Goal: Information Seeking & Learning: Learn about a topic

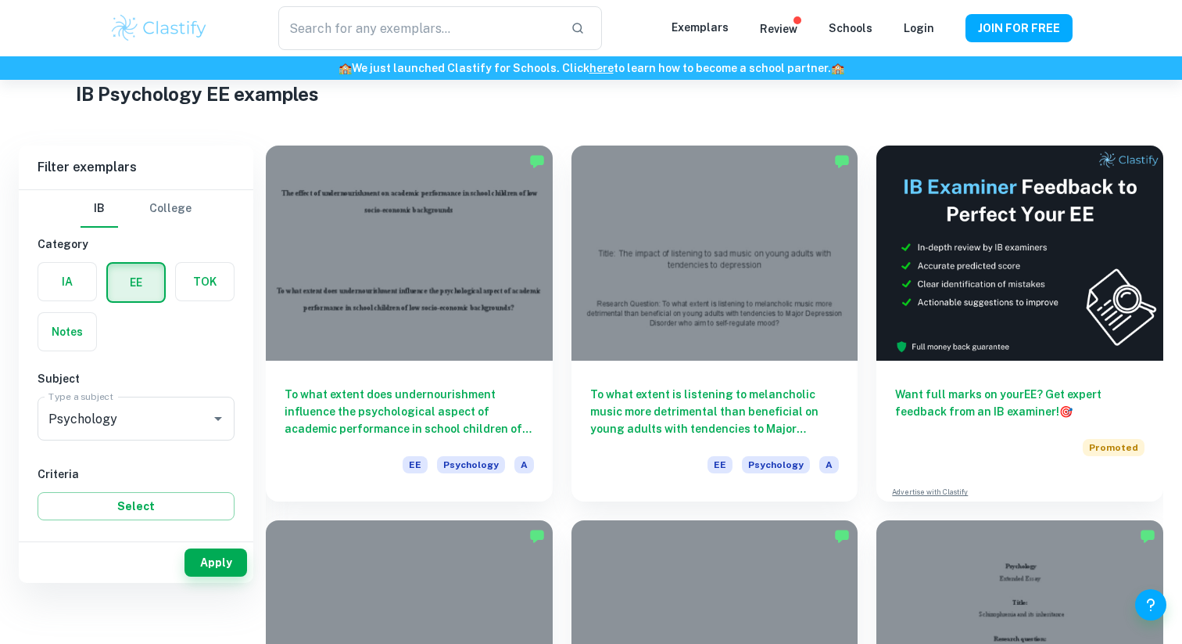
scroll to position [55, 0]
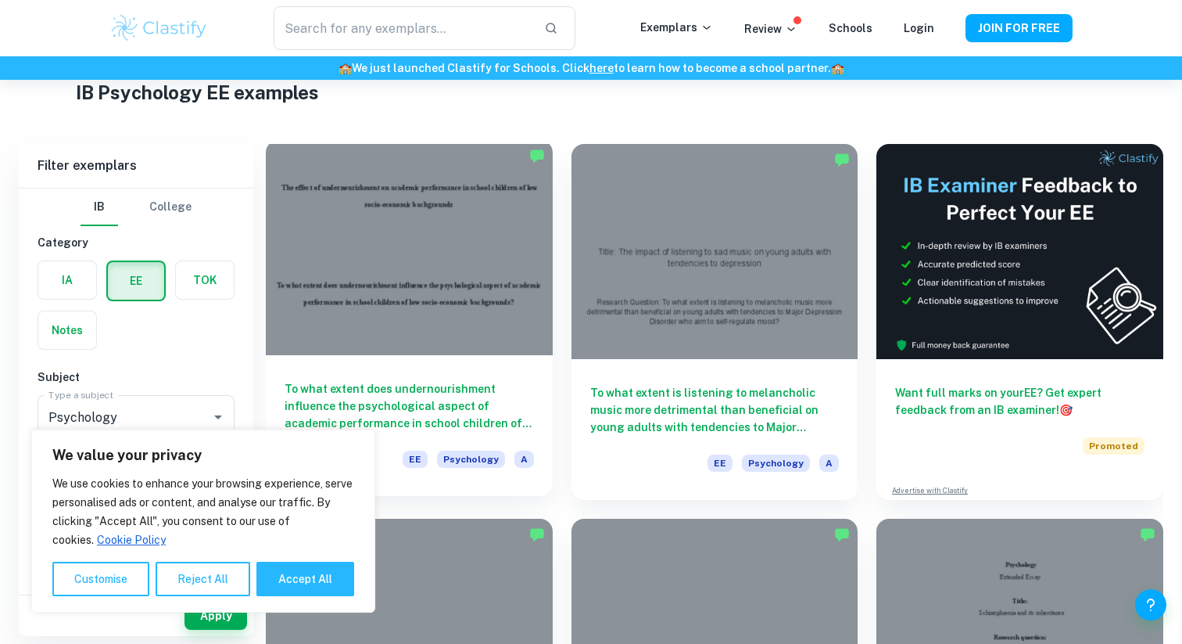
click at [461, 387] on h6 "To what extent does undernourishment influence the psychological aspect of acad…" at bounding box center [409, 406] width 249 height 52
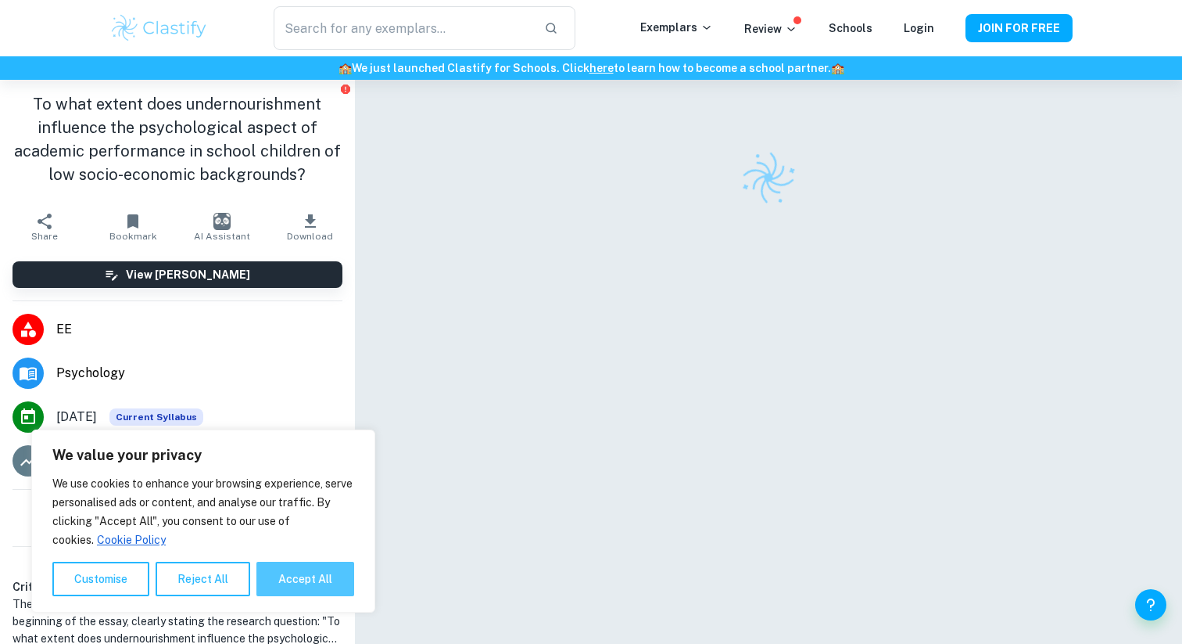
click at [308, 572] on button "Accept All" at bounding box center [305, 578] width 98 height 34
checkbox input "true"
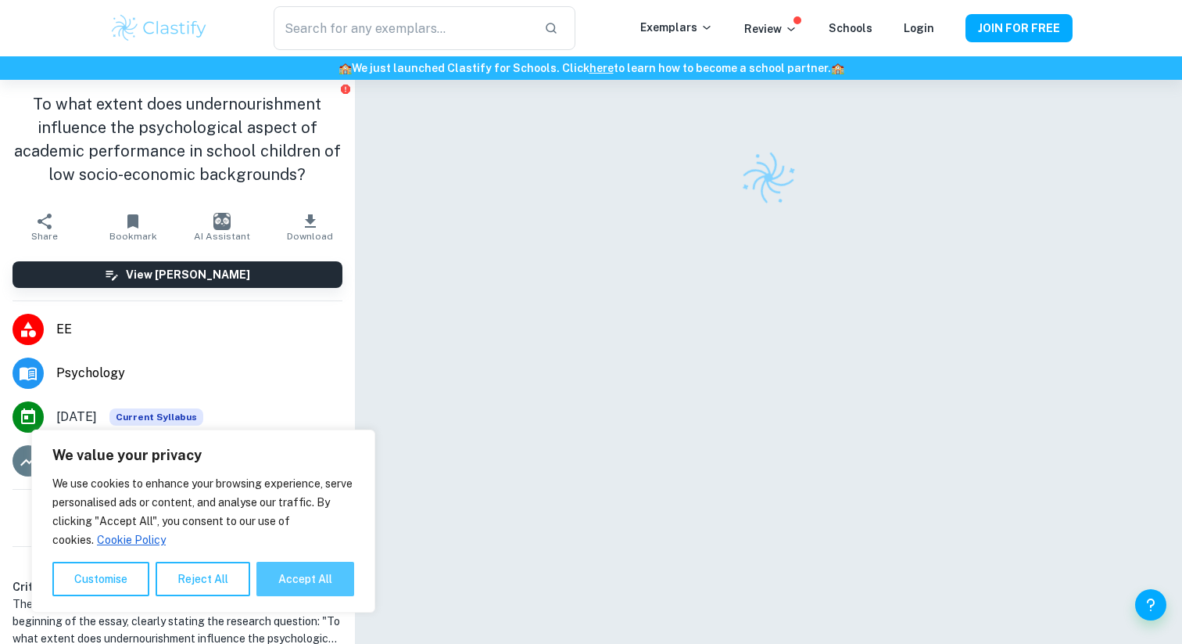
checkbox input "true"
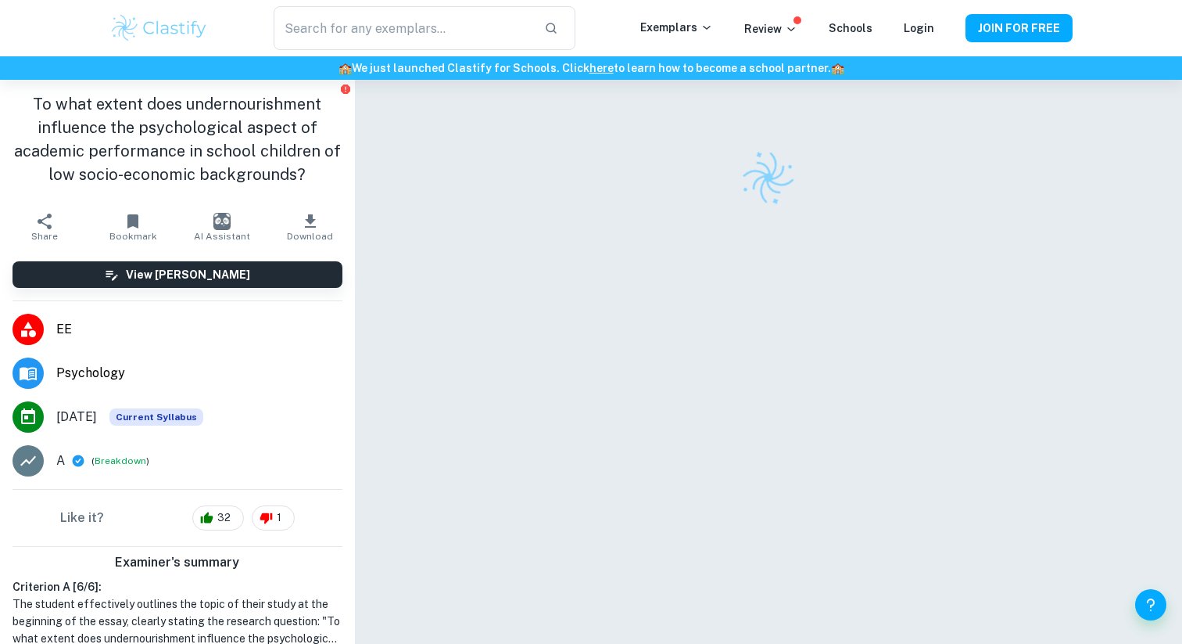
scroll to position [80, 0]
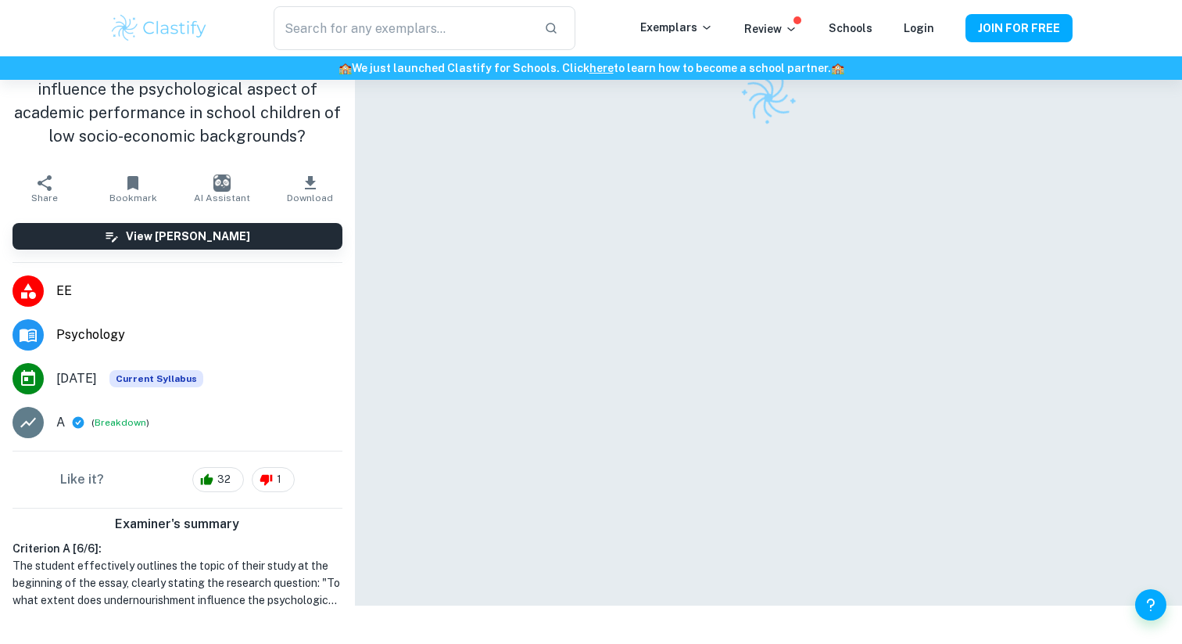
click at [551, 289] on div at bounding box center [768, 302] width 709 height 605
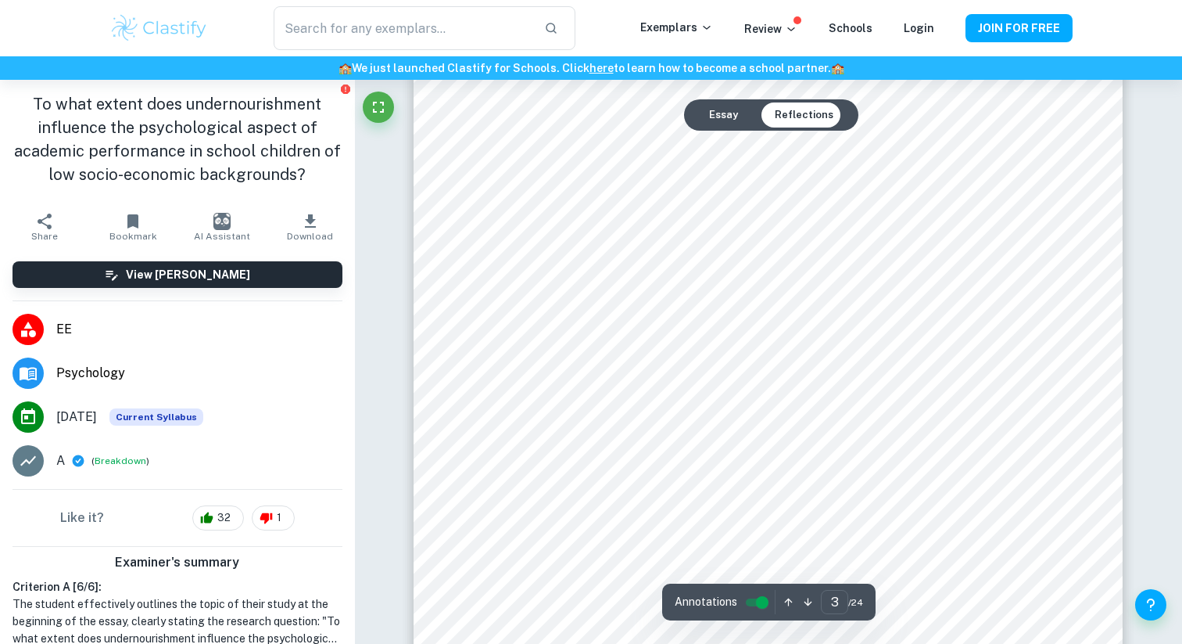
scroll to position [2652, 0]
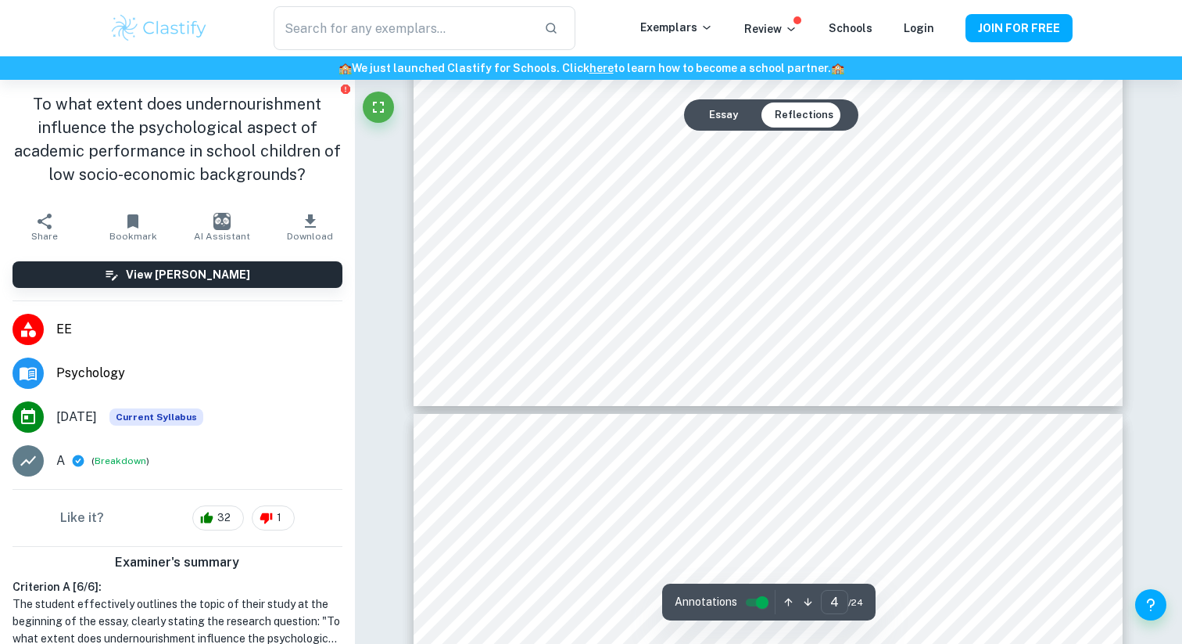
type input "5"
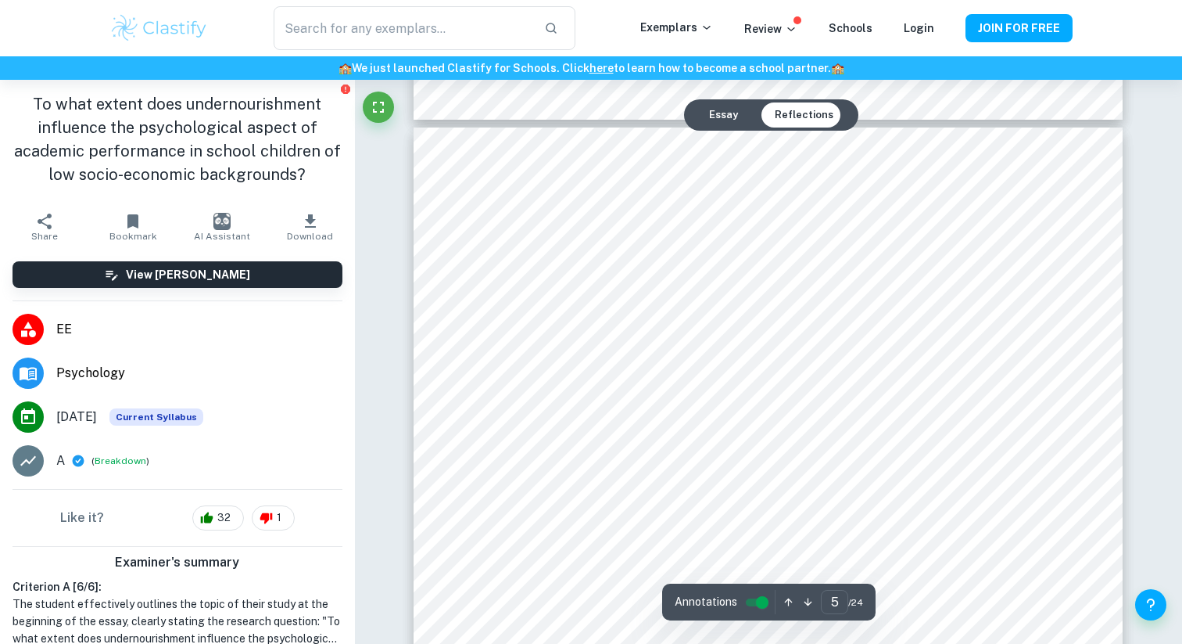
scroll to position [4278, 0]
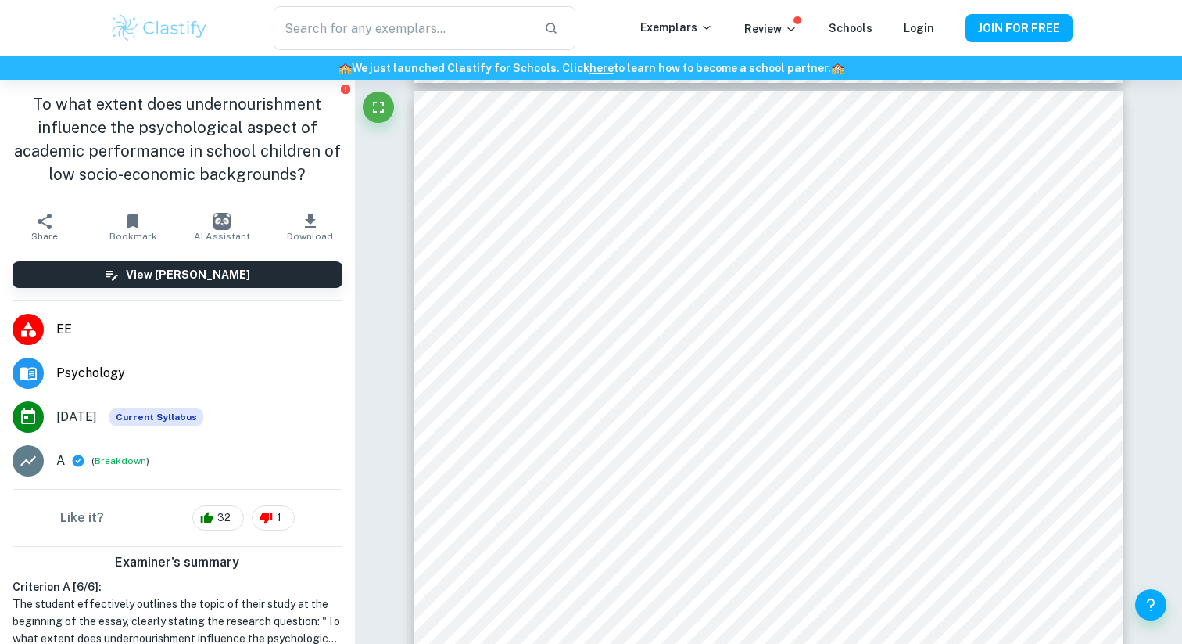
click at [859, 228] on div at bounding box center [789, 233] width 493 height 33
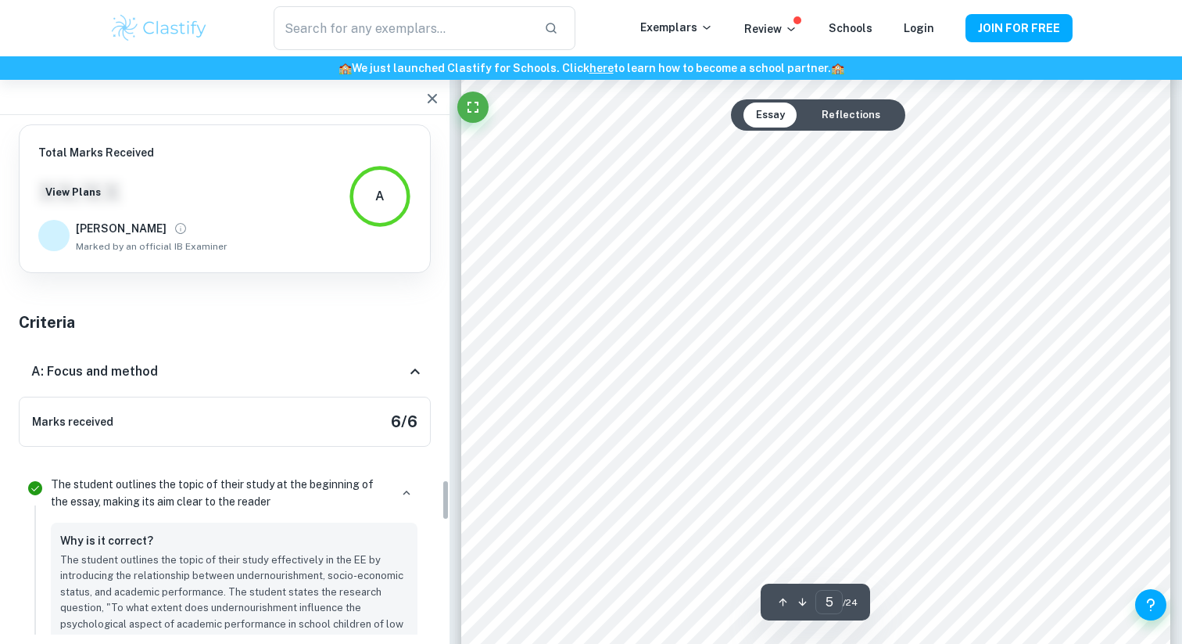
scroll to position [4414, 0]
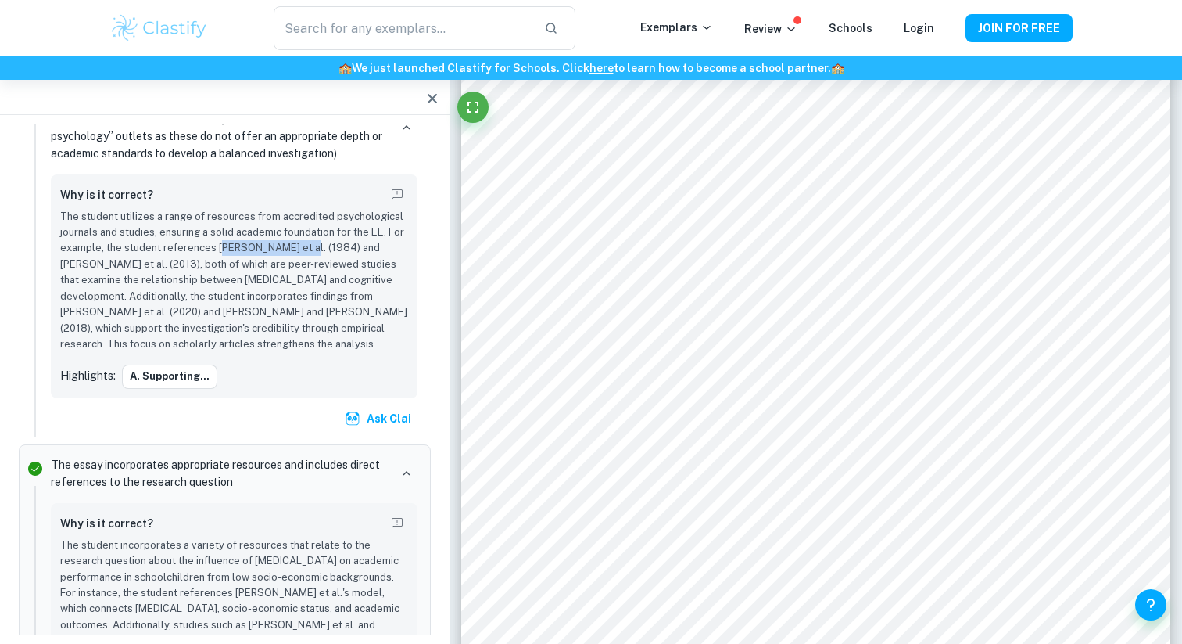
drag, startPoint x: 219, startPoint y: 216, endPoint x: 293, endPoint y: 215, distance: 74.3
click at [292, 215] on p "The student utilizes a range of resources from accredited psychological journal…" at bounding box center [234, 281] width 348 height 144
drag, startPoint x: 300, startPoint y: 214, endPoint x: 217, endPoint y: 211, distance: 82.2
click at [217, 211] on p "The student utilizes a range of resources from accredited psychological journal…" at bounding box center [234, 281] width 348 height 144
